Goal: Task Accomplishment & Management: Use online tool/utility

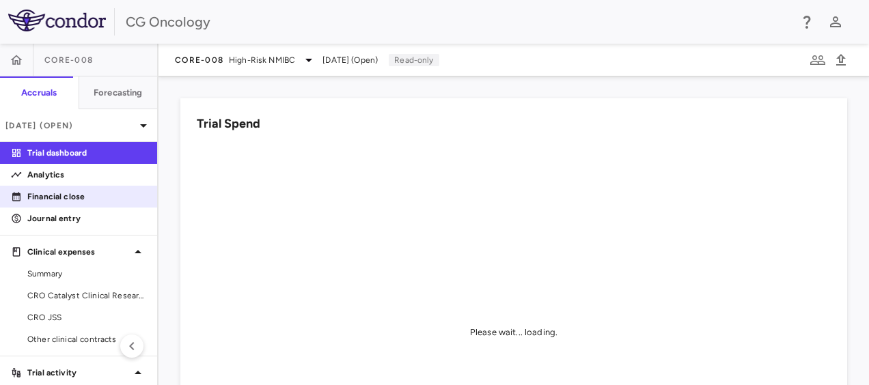
click at [49, 197] on p "Financial close" at bounding box center [86, 197] width 119 height 12
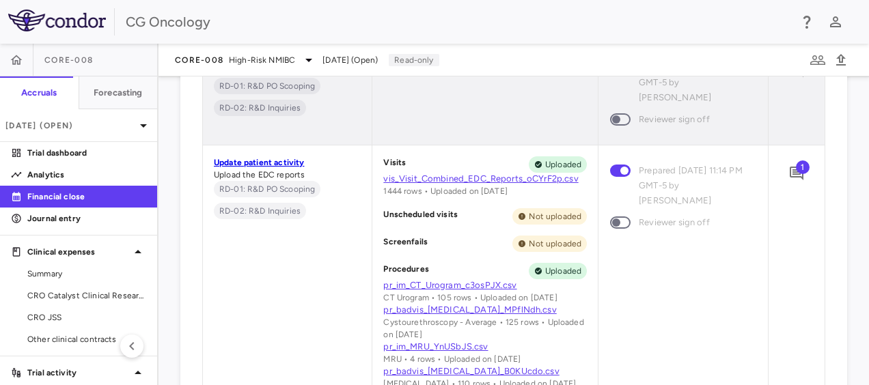
scroll to position [1168, 0]
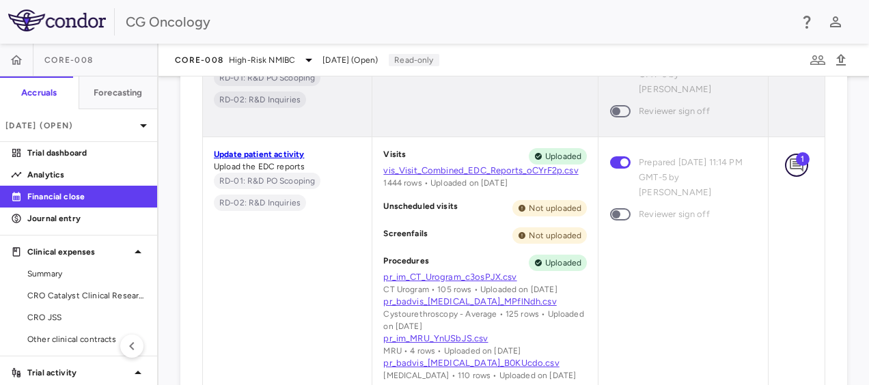
click at [790, 165] on icon "Add comment" at bounding box center [797, 165] width 14 height 14
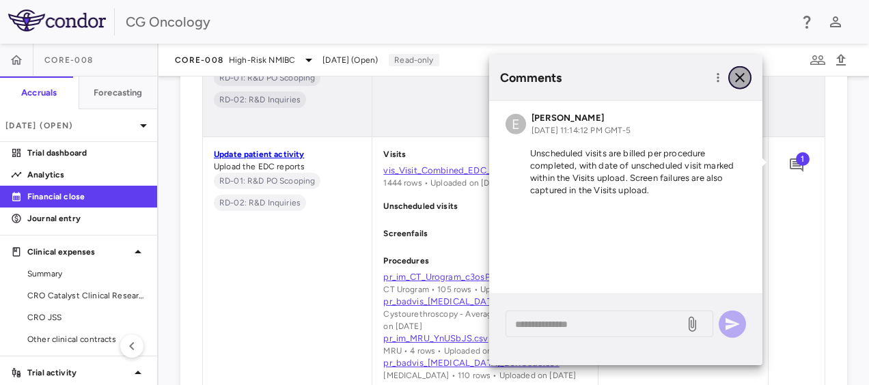
click at [745, 85] on icon "button" at bounding box center [740, 78] width 16 height 16
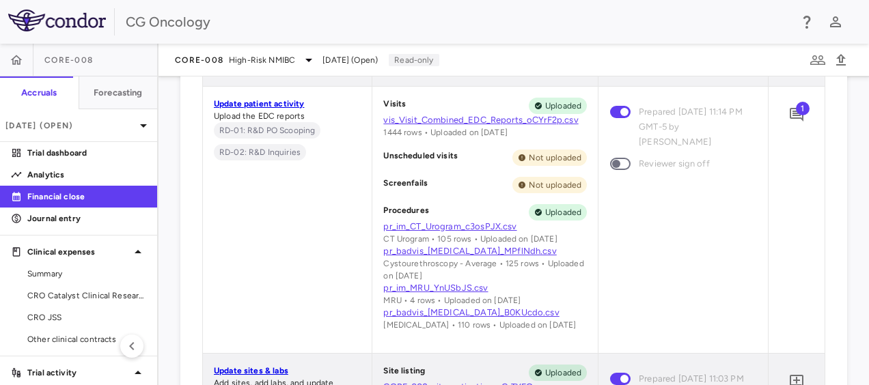
scroll to position [1215, 0]
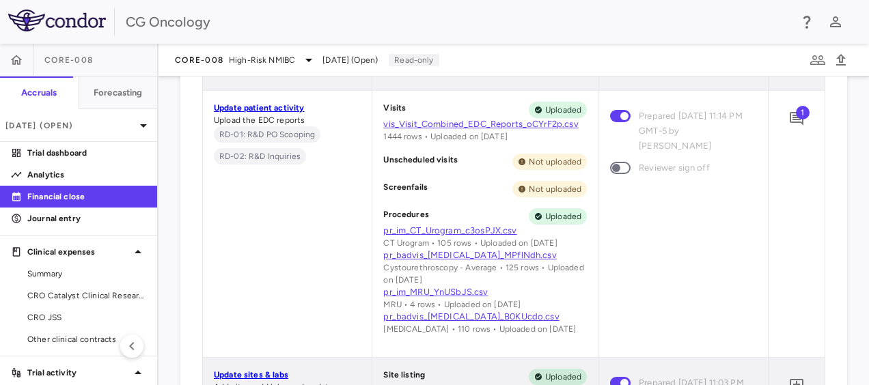
click at [796, 118] on span "1" at bounding box center [803, 113] width 14 height 14
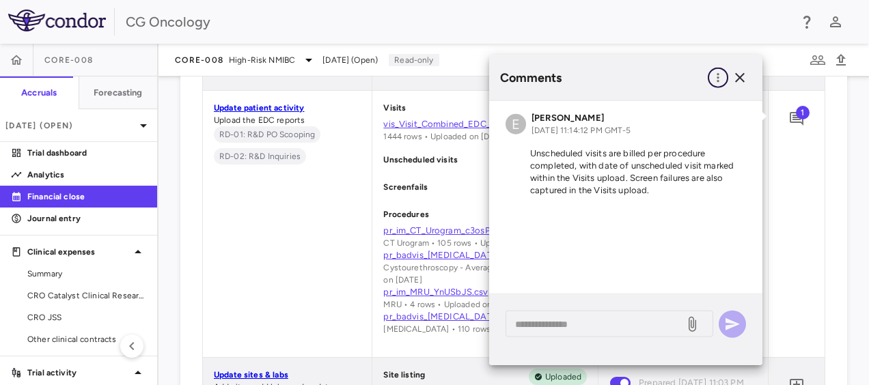
click at [716, 77] on icon "button" at bounding box center [718, 78] width 14 height 14
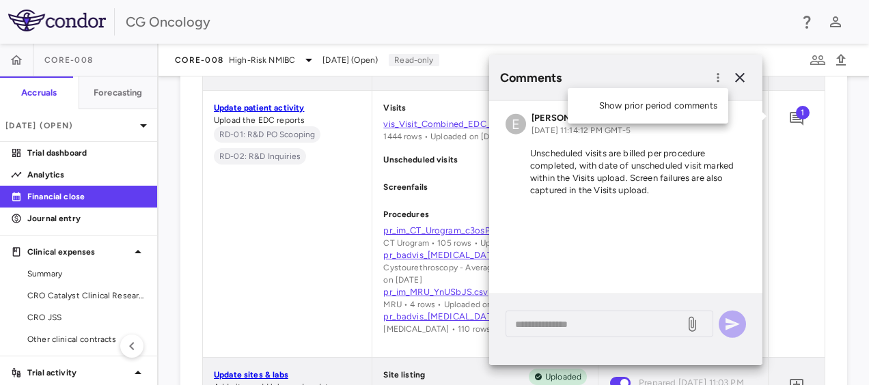
click at [686, 236] on div at bounding box center [434, 192] width 869 height 385
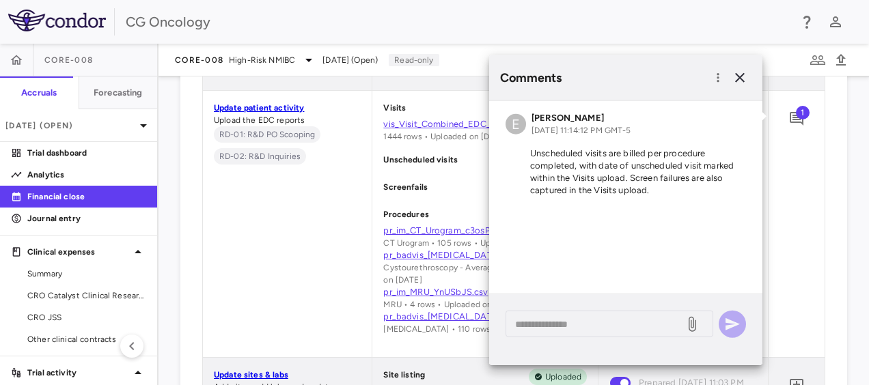
click at [606, 340] on div "* ​" at bounding box center [625, 329] width 273 height 71
click at [598, 324] on textarea at bounding box center [595, 323] width 160 height 15
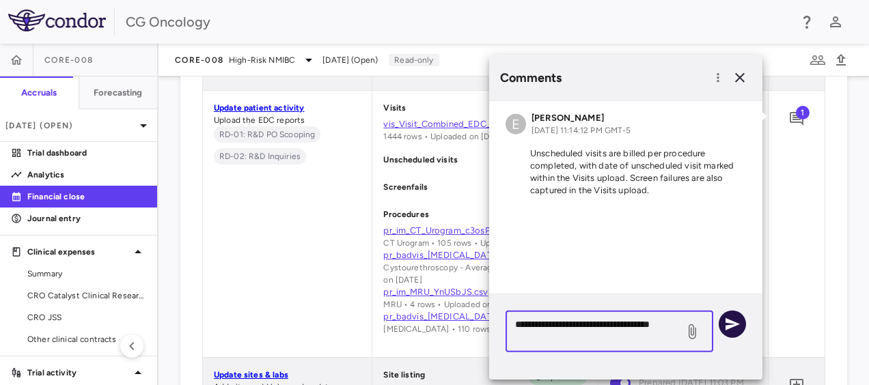
type textarea "**********"
click at [740, 318] on button "button" at bounding box center [732, 324] width 27 height 27
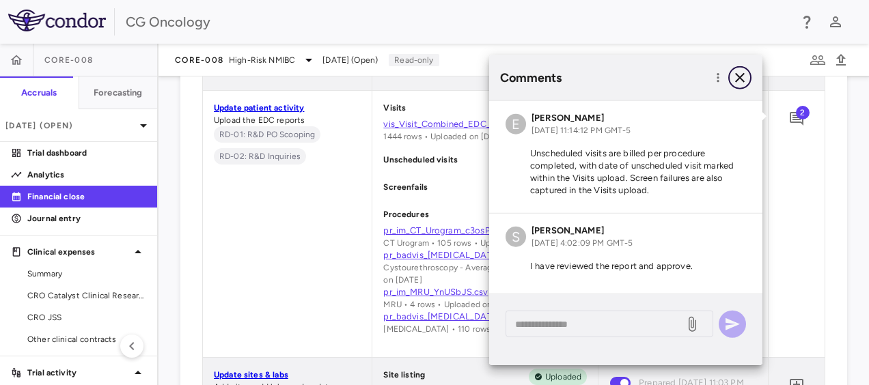
click at [741, 82] on icon "button" at bounding box center [740, 78] width 16 height 16
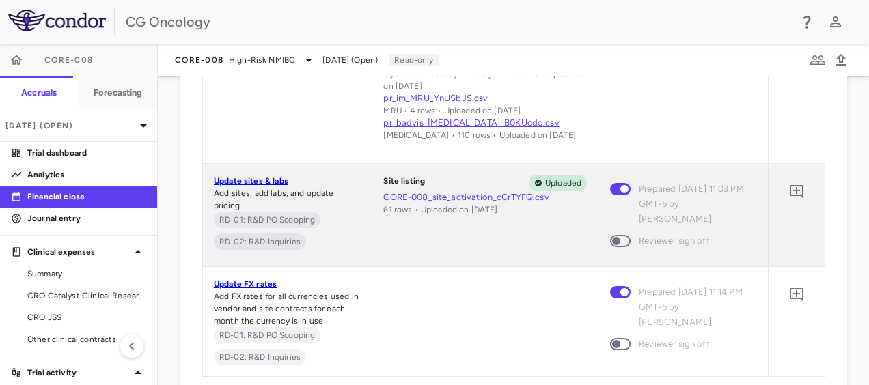
scroll to position [1434, 0]
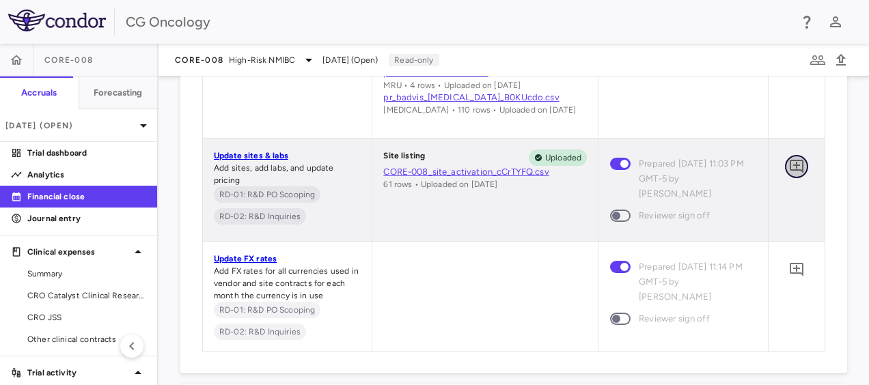
click at [788, 161] on icon "Add comment" at bounding box center [796, 166] width 16 height 16
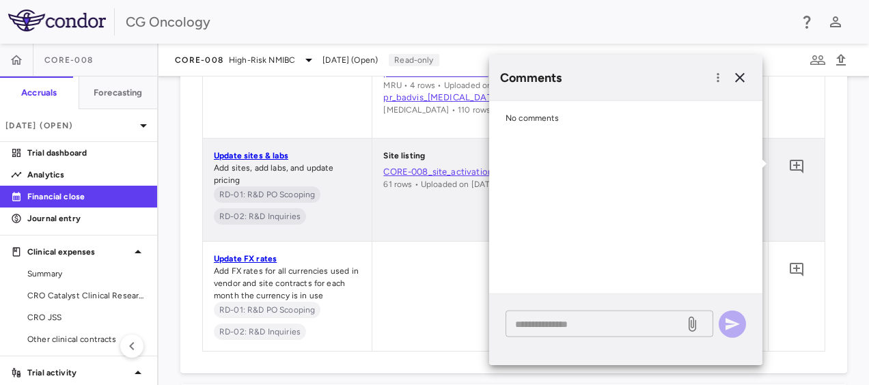
click at [577, 325] on textarea at bounding box center [595, 323] width 160 height 15
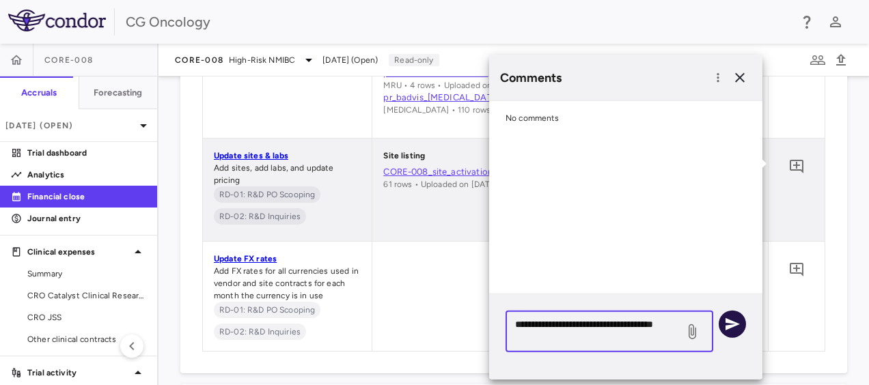
type textarea "**********"
click at [730, 322] on icon "button" at bounding box center [732, 324] width 14 height 12
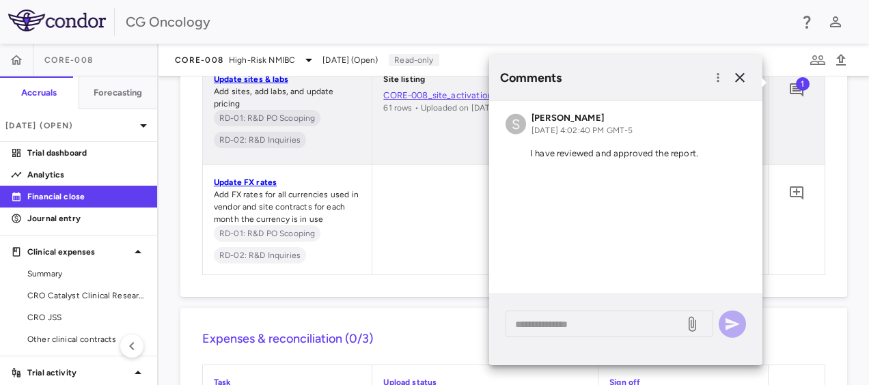
scroll to position [1515, 0]
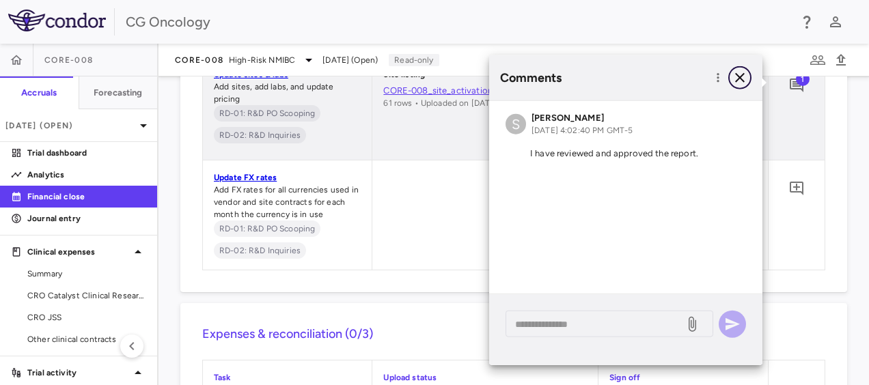
click at [736, 80] on icon "button" at bounding box center [740, 78] width 10 height 10
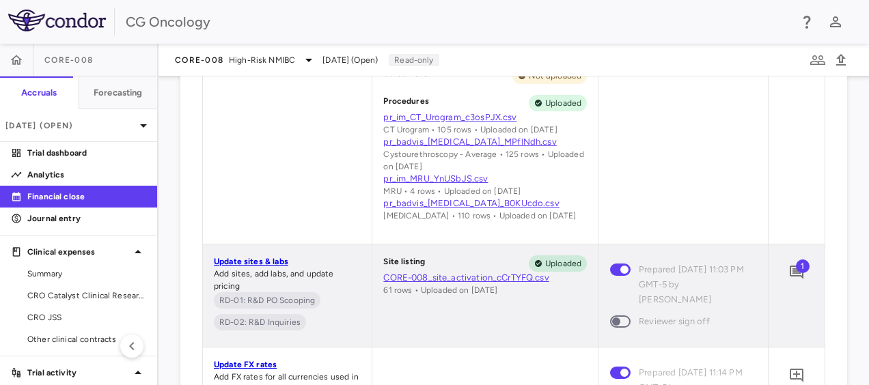
scroll to position [1336, 0]
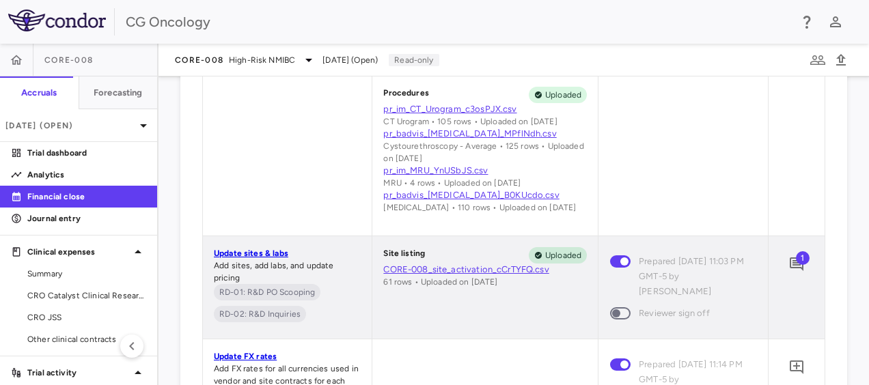
click at [619, 314] on span at bounding box center [620, 313] width 20 height 12
drag, startPoint x: 614, startPoint y: 314, endPoint x: 626, endPoint y: 314, distance: 11.6
click at [626, 314] on span at bounding box center [620, 313] width 37 height 29
click at [157, 146] on aside "CORE-008 Accruals Forecasting [DATE] (Open) Trial dashboard Analytics Financial…" at bounding box center [79, 215] width 158 height 342
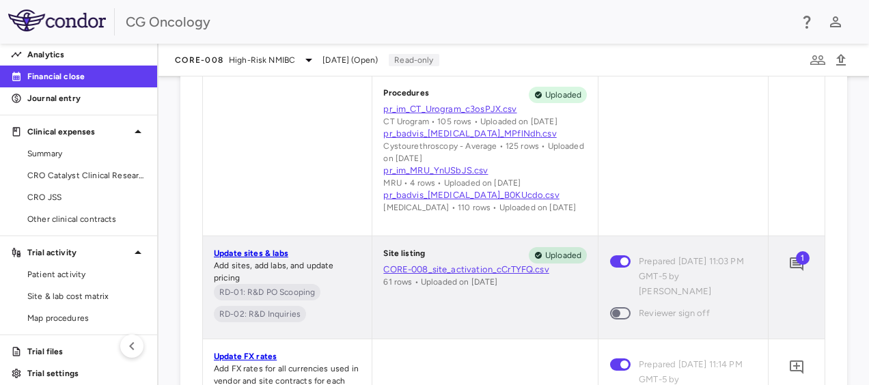
scroll to position [130, 0]
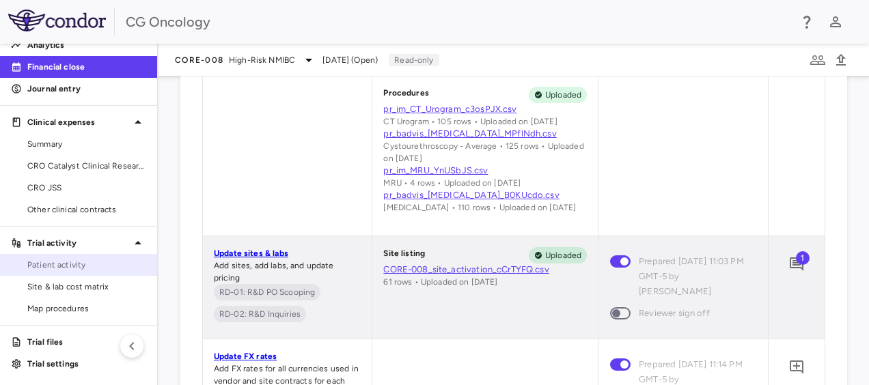
click at [70, 272] on link "Patient activity" at bounding box center [78, 265] width 157 height 20
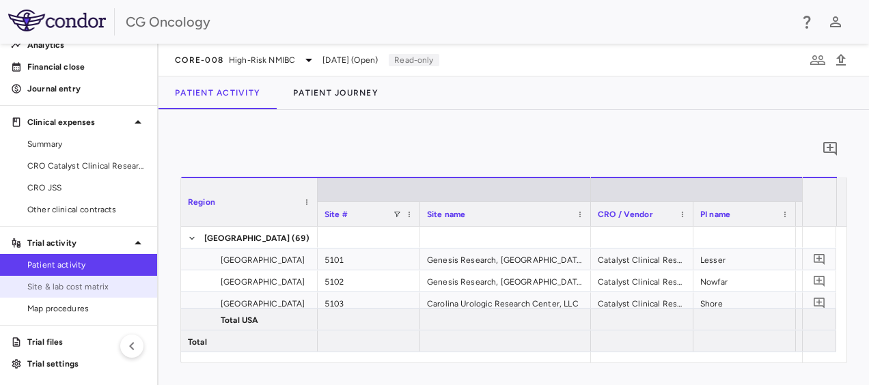
click at [81, 287] on span "Site & lab cost matrix" at bounding box center [86, 287] width 119 height 12
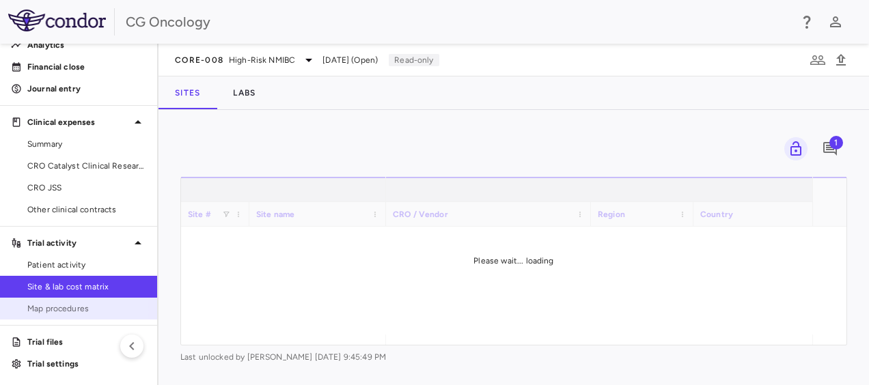
click at [59, 311] on span "Map procedures" at bounding box center [86, 309] width 119 height 12
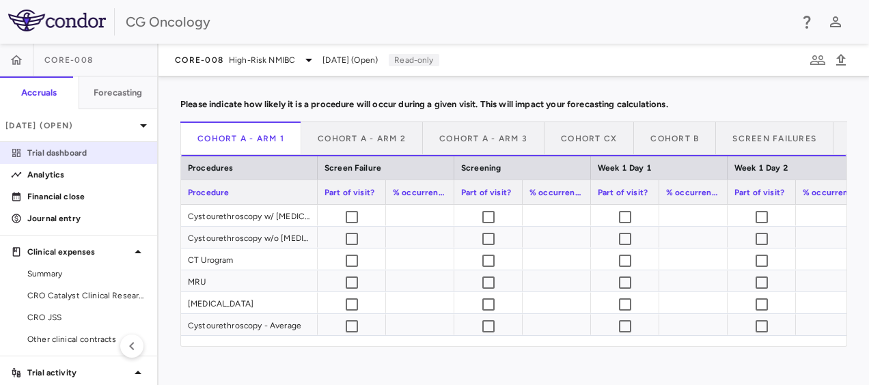
click at [77, 152] on p "Trial dashboard" at bounding box center [86, 153] width 119 height 12
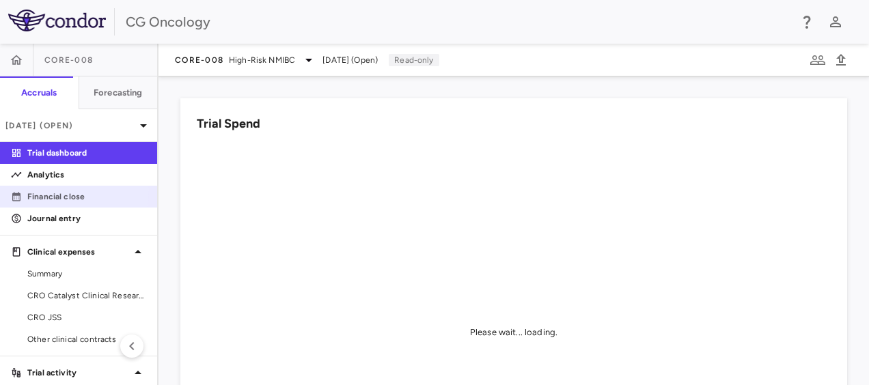
click at [60, 191] on p "Financial close" at bounding box center [86, 197] width 119 height 12
